Goal: Check status: Check status

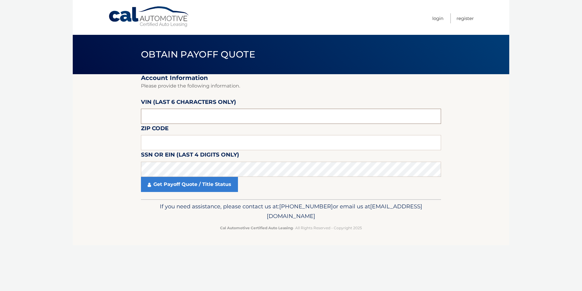
click at [194, 117] on input "text" at bounding box center [291, 116] width 300 height 15
click at [220, 118] on input "text" at bounding box center [291, 116] width 300 height 15
paste input "942912"
type input "942912"
click at [185, 139] on input "text" at bounding box center [291, 142] width 300 height 15
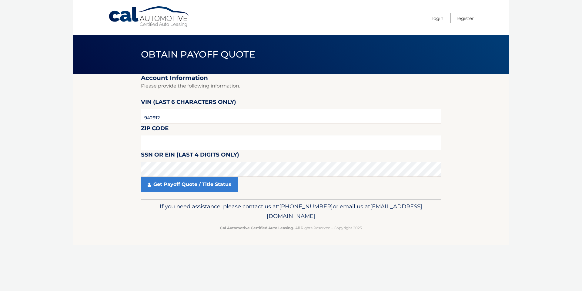
click at [170, 145] on input "text" at bounding box center [291, 142] width 300 height 15
type input "11590"
click at [213, 188] on link "Get Payoff Quote / Title Status" at bounding box center [189, 184] width 97 height 15
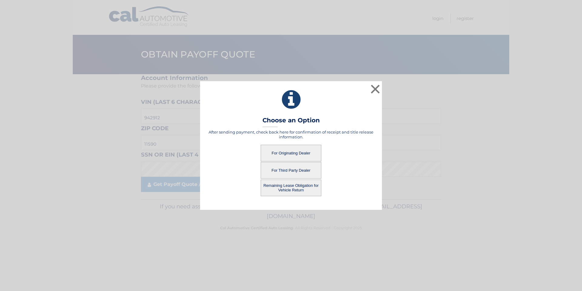
click at [301, 189] on button "Remaining Lease Obligation for Vehicle Return" at bounding box center [291, 188] width 61 height 17
click at [295, 188] on button "Remaining Lease Obligation for Vehicle Return" at bounding box center [291, 188] width 61 height 17
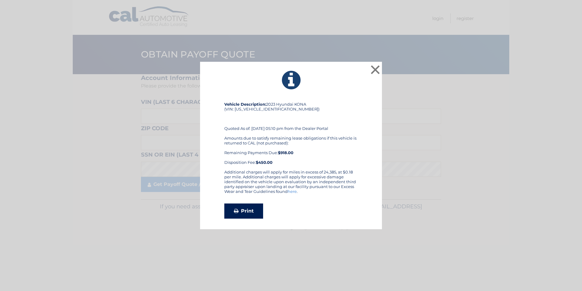
click at [248, 212] on link "Print" at bounding box center [243, 211] width 39 height 15
